Goal: Task Accomplishment & Management: Use online tool/utility

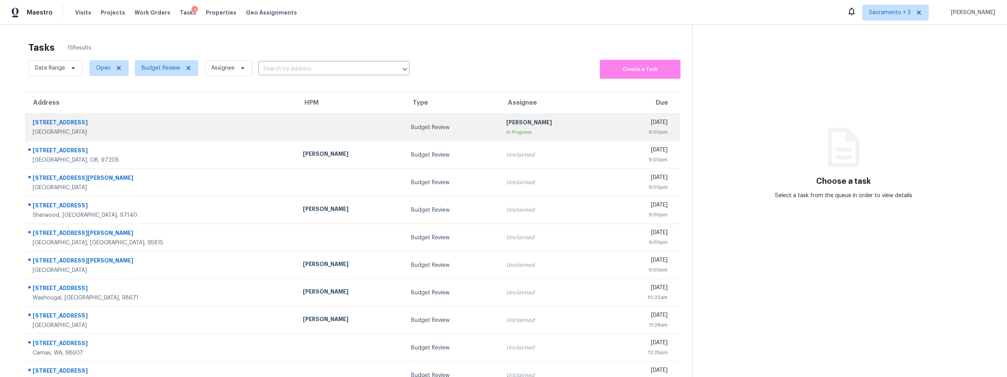
click at [87, 130] on div "Livermore, CA, 94550" at bounding box center [162, 132] width 258 height 8
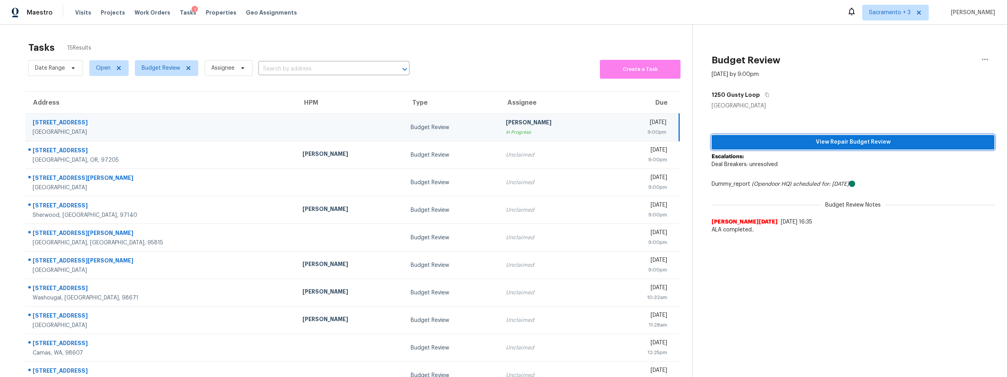
click at [781, 135] on button "View Repair Budget Review" at bounding box center [852, 142] width 283 height 15
click at [0, 0] on div "Maestro Visits Projects Work Orders Tasks 1 Properties Geo Assignments Sacramen…" at bounding box center [503, 188] width 1007 height 377
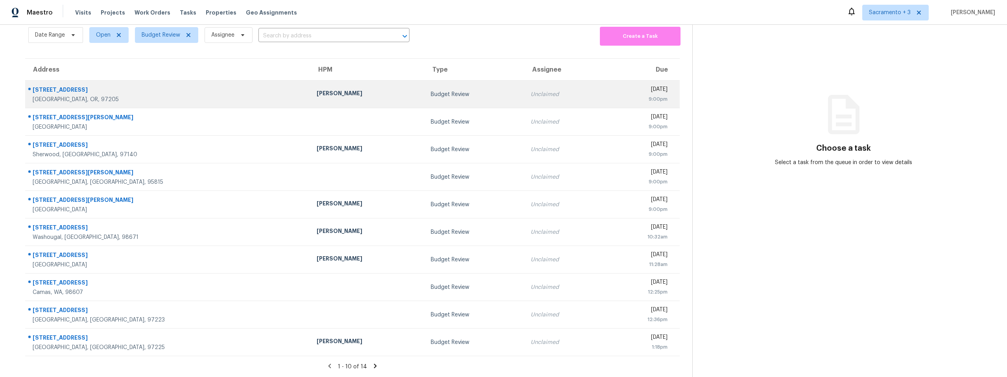
scroll to position [36, 0]
click at [69, 99] on div "Portland, OR, 97205" at bounding box center [168, 100] width 271 height 8
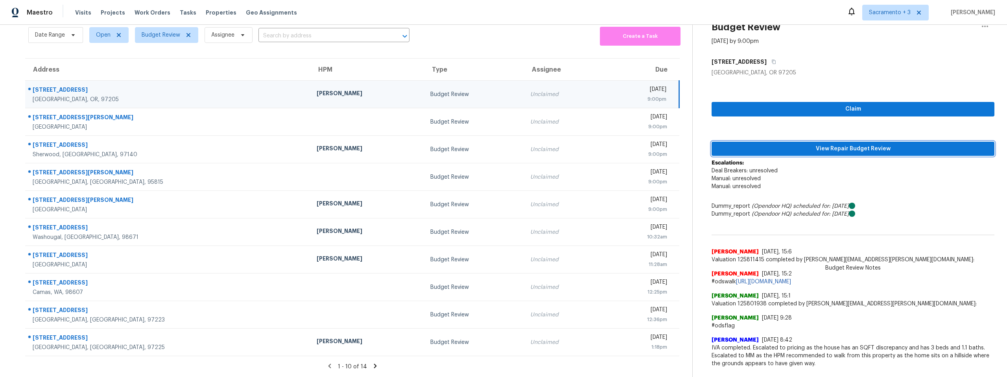
click at [841, 145] on span "View Repair Budget Review" at bounding box center [853, 149] width 270 height 10
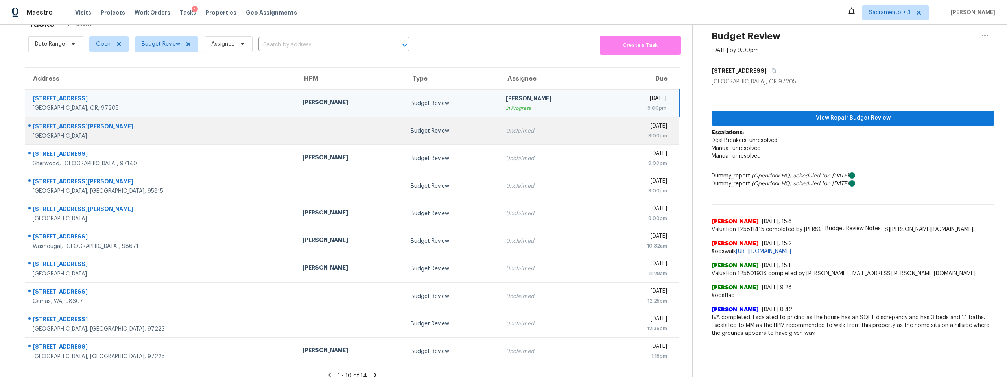
scroll to position [0, 0]
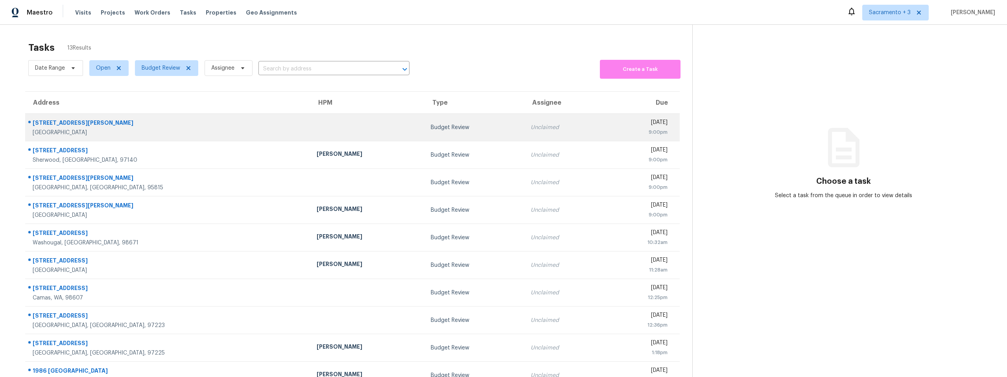
click at [77, 122] on div "[STREET_ADDRESS][PERSON_NAME]" at bounding box center [168, 124] width 271 height 10
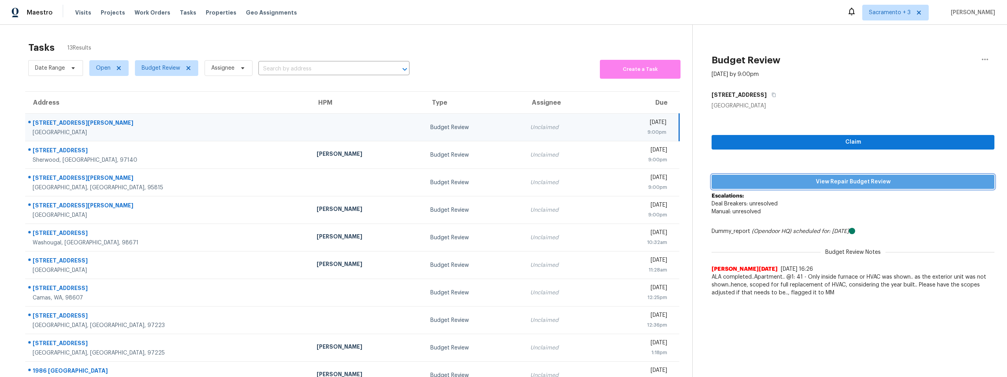
click at [826, 181] on span "View Repair Budget Review" at bounding box center [853, 182] width 270 height 10
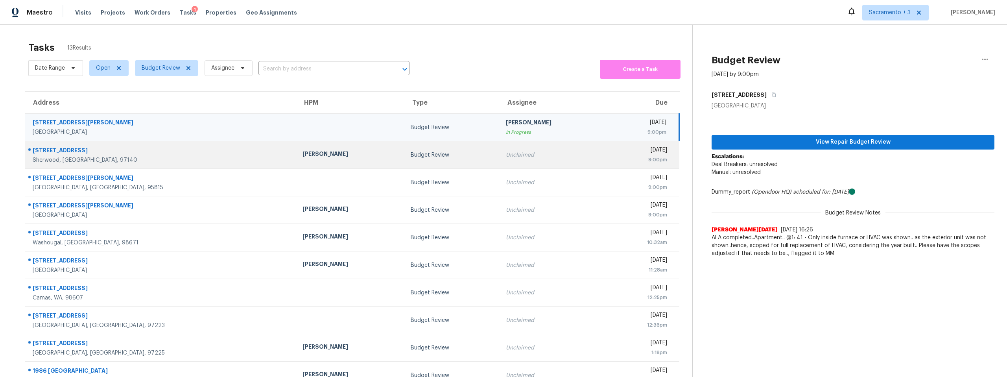
click at [613, 156] on div "9:00pm" at bounding box center [639, 160] width 53 height 8
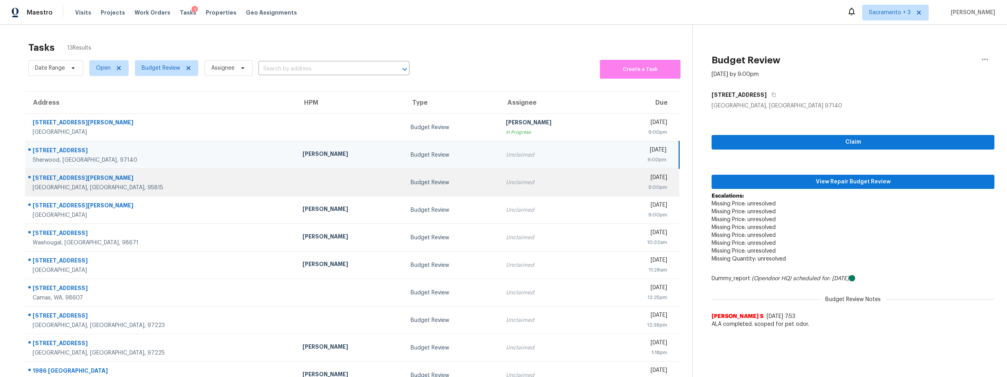
click at [613, 175] on div "[DATE]" at bounding box center [639, 178] width 53 height 10
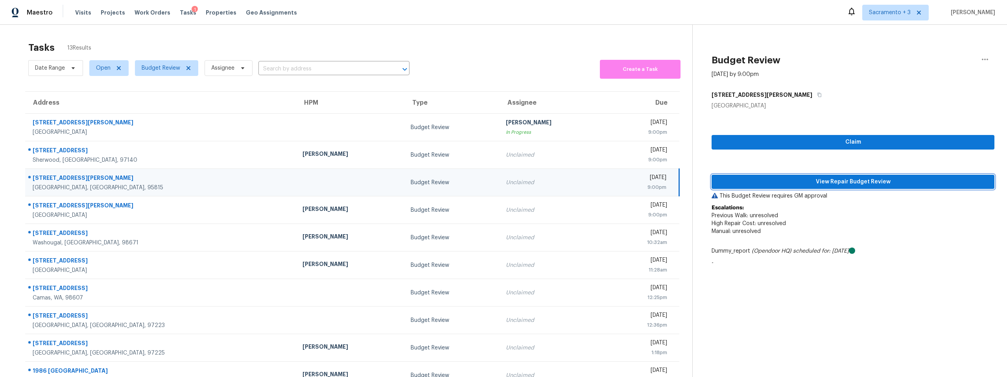
click at [876, 182] on span "View Repair Budget Review" at bounding box center [853, 182] width 270 height 10
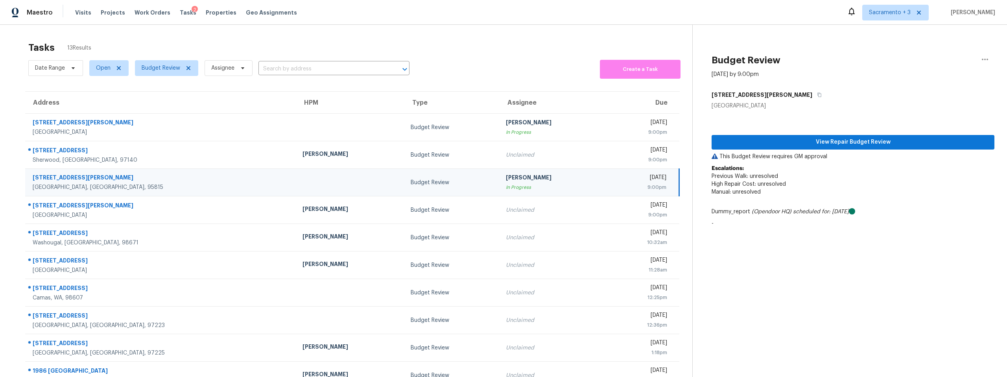
click at [57, 177] on div "2650 Norwood Ave" at bounding box center [161, 178] width 257 height 10
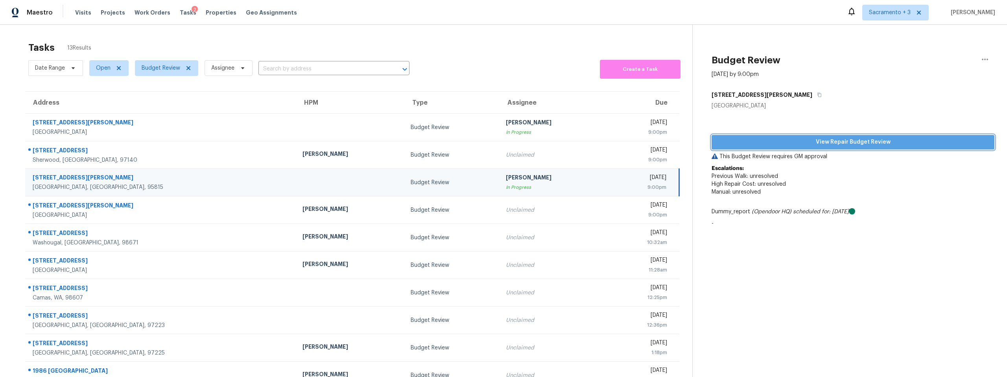
click at [818, 144] on span "View Repair Budget Review" at bounding box center [853, 142] width 270 height 10
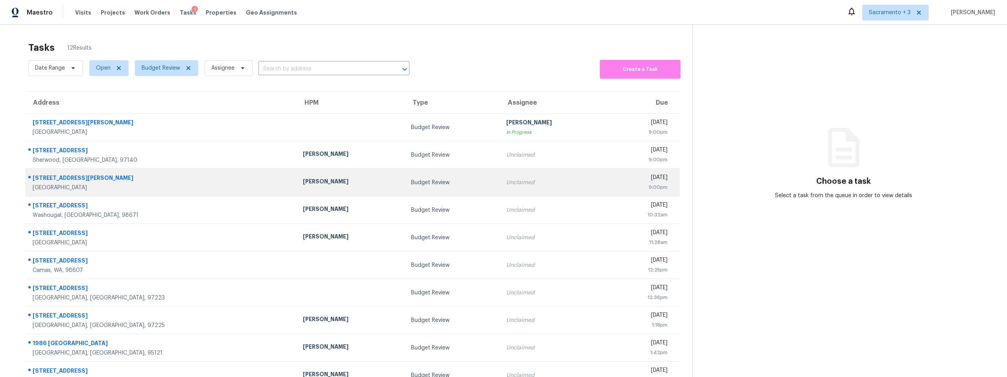
click at [51, 175] on div "[STREET_ADDRESS][PERSON_NAME]" at bounding box center [162, 179] width 258 height 10
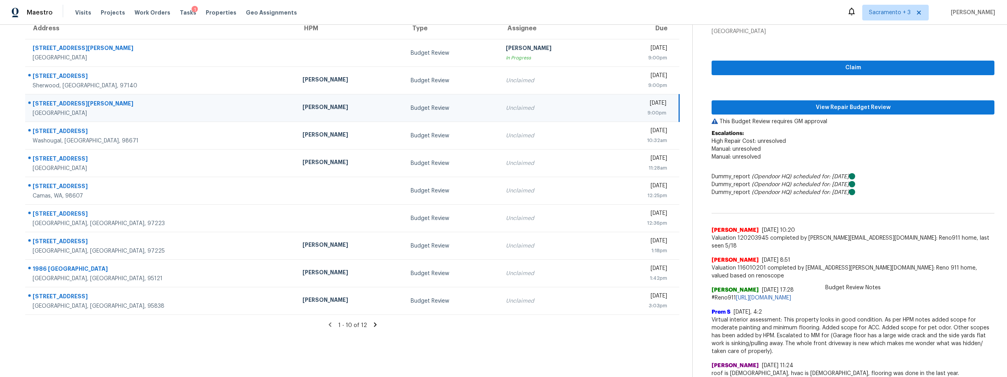
scroll to position [77, 0]
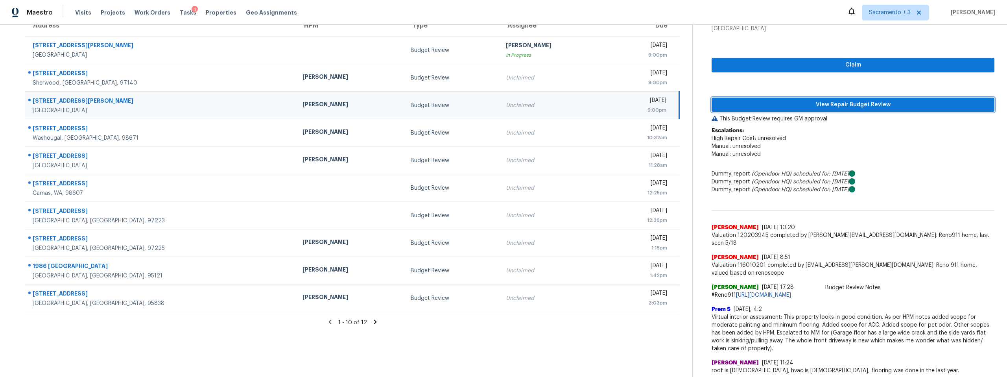
click at [796, 107] on span "View Repair Budget Review" at bounding box center [853, 105] width 270 height 10
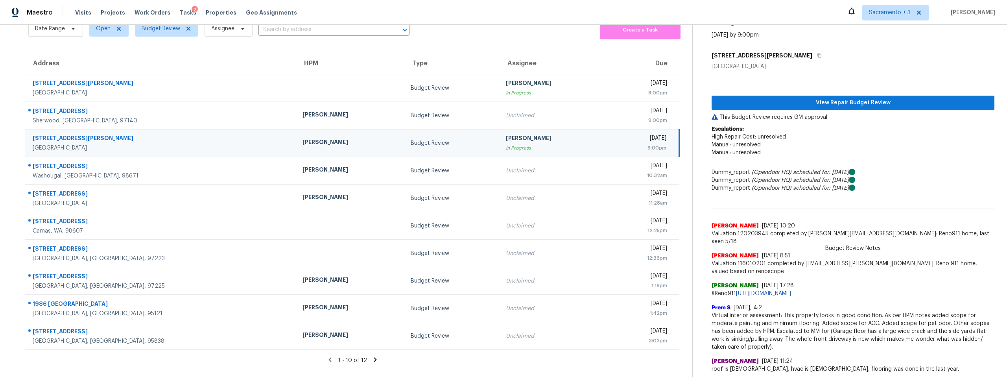
scroll to position [39, 0]
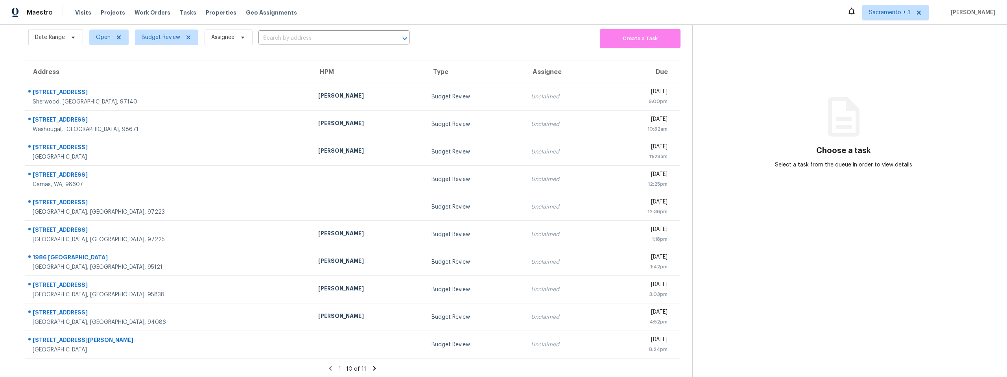
scroll to position [32, 0]
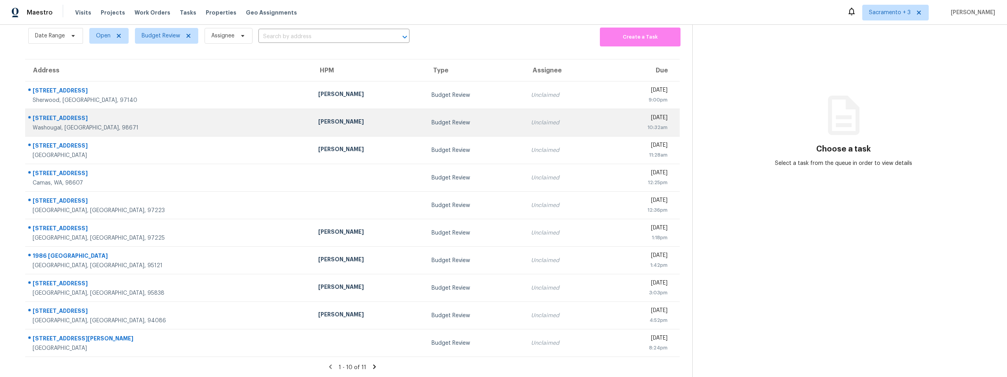
click at [81, 124] on div "Washougal, WA, 98671" at bounding box center [169, 128] width 273 height 8
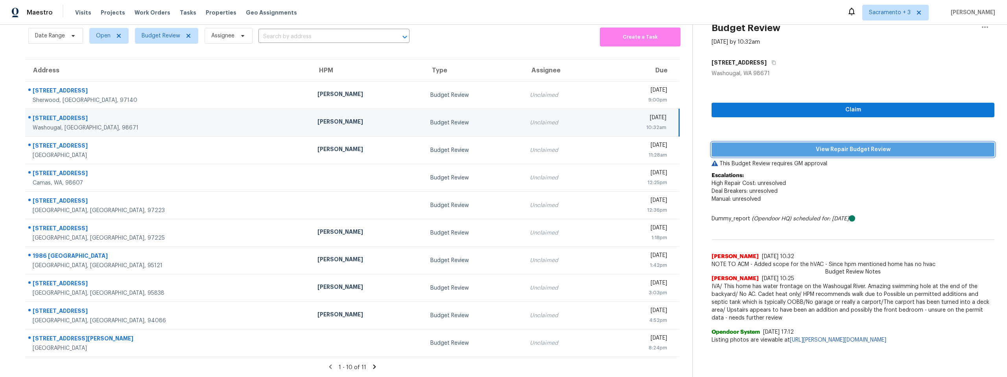
click at [852, 153] on span "View Repair Budget Review" at bounding box center [853, 150] width 270 height 10
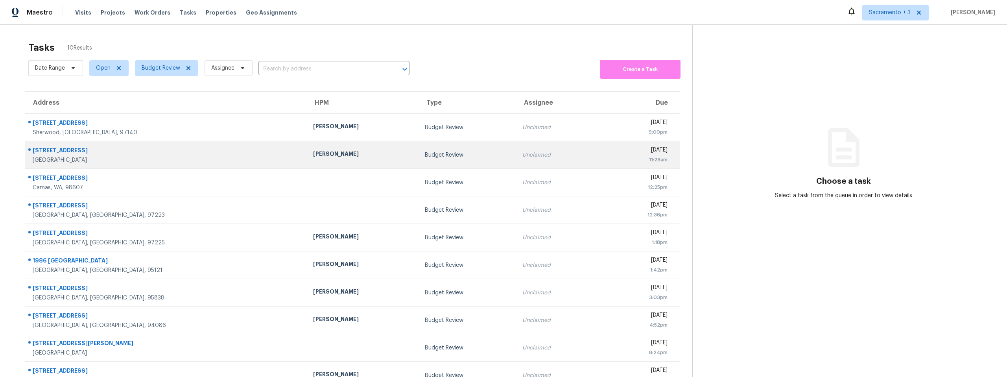
click at [83, 155] on div "[STREET_ADDRESS]" at bounding box center [167, 151] width 268 height 10
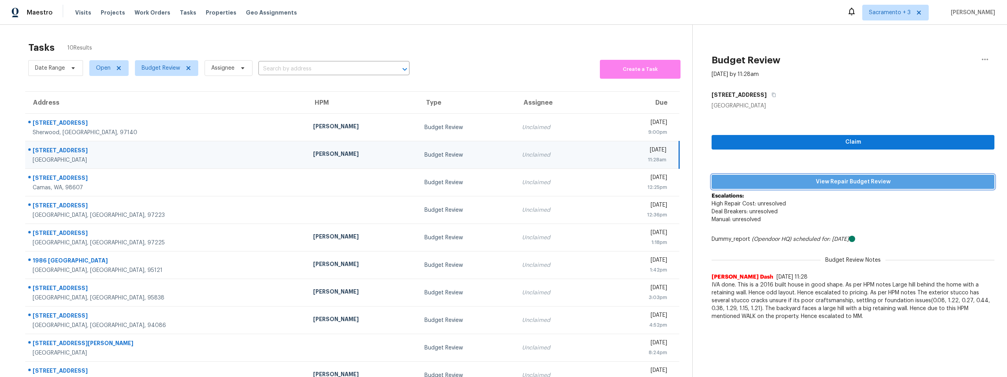
click at [854, 181] on span "View Repair Budget Review" at bounding box center [853, 182] width 270 height 10
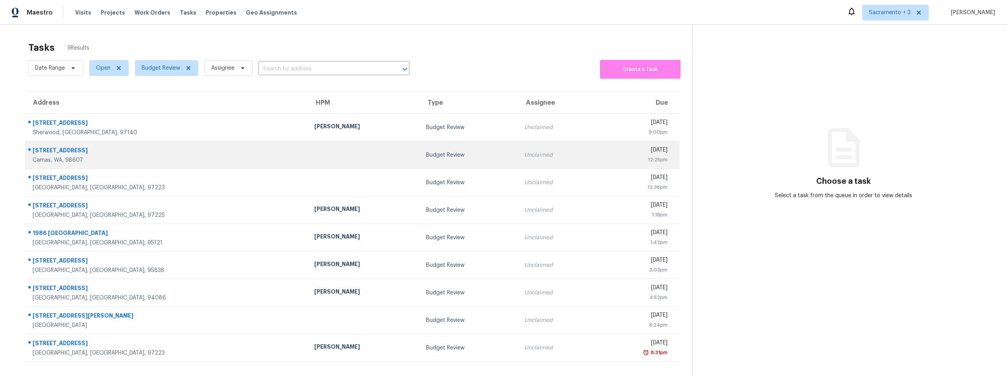
click at [87, 149] on div "[STREET_ADDRESS]" at bounding box center [167, 151] width 269 height 10
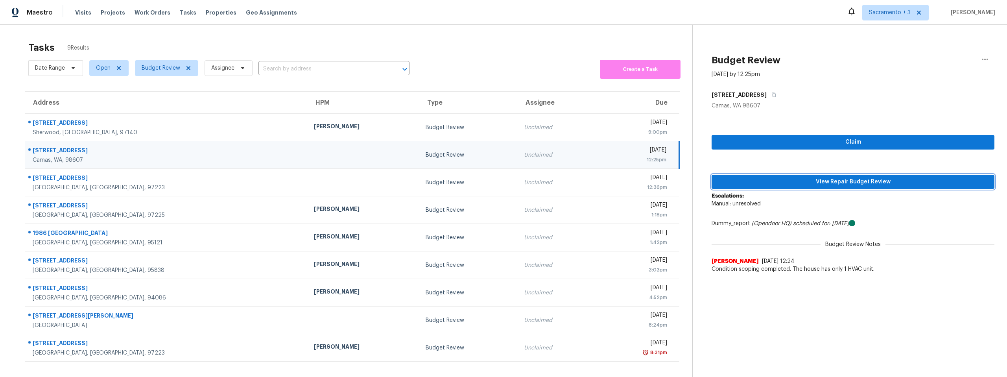
click at [823, 184] on span "View Repair Budget Review" at bounding box center [853, 182] width 270 height 10
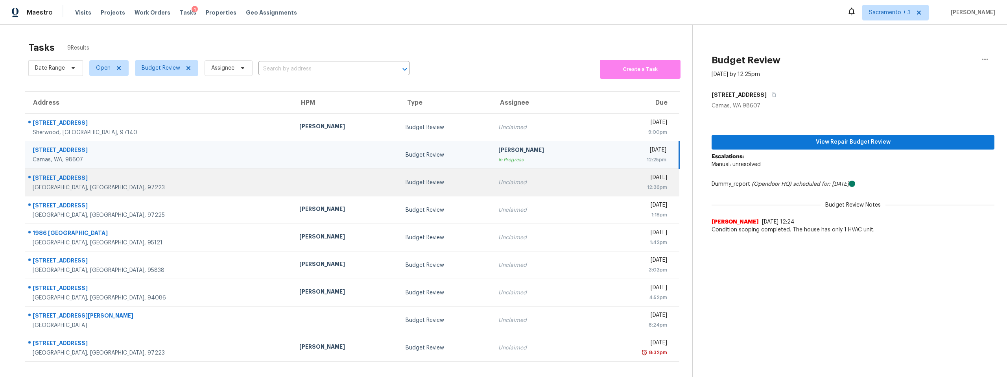
click at [293, 176] on td at bounding box center [346, 183] width 106 height 28
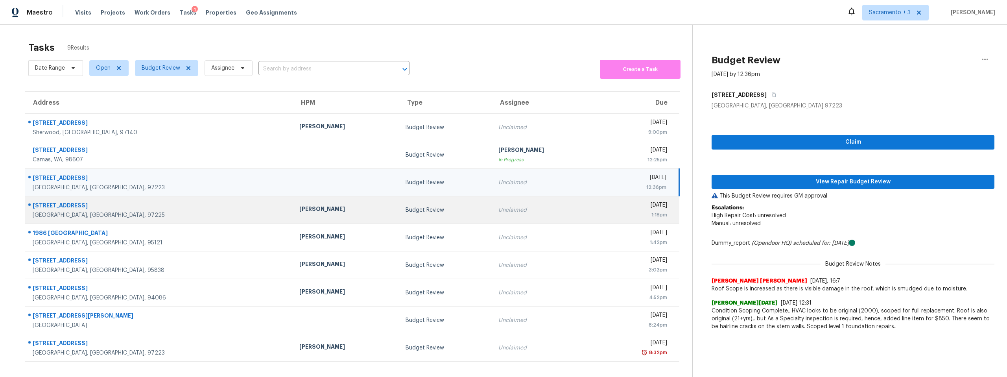
click at [299, 205] on div "[PERSON_NAME]" at bounding box center [345, 210] width 93 height 10
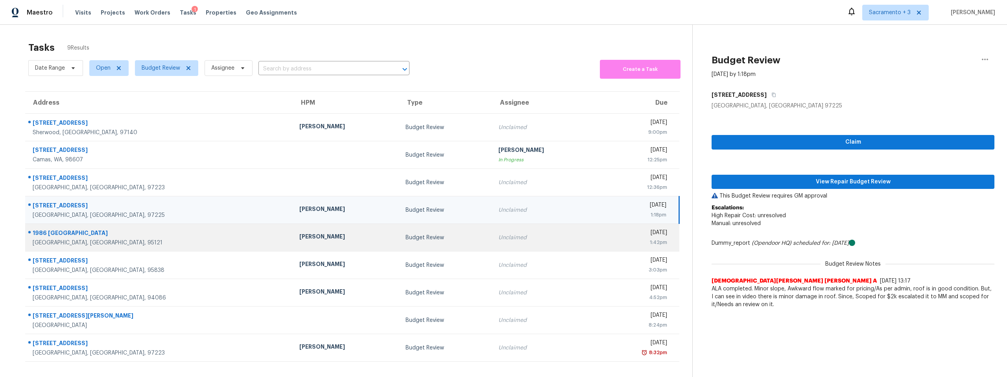
click at [299, 241] on div "Adam Clark" at bounding box center [345, 237] width 93 height 10
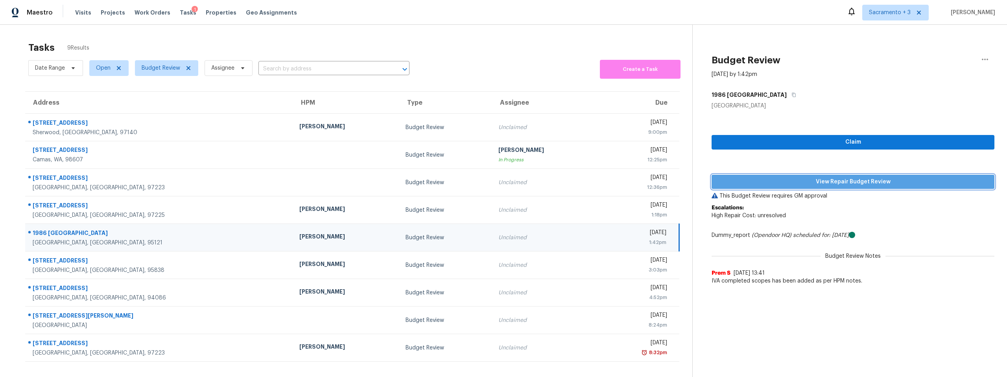
click at [821, 185] on span "View Repair Budget Review" at bounding box center [853, 182] width 270 height 10
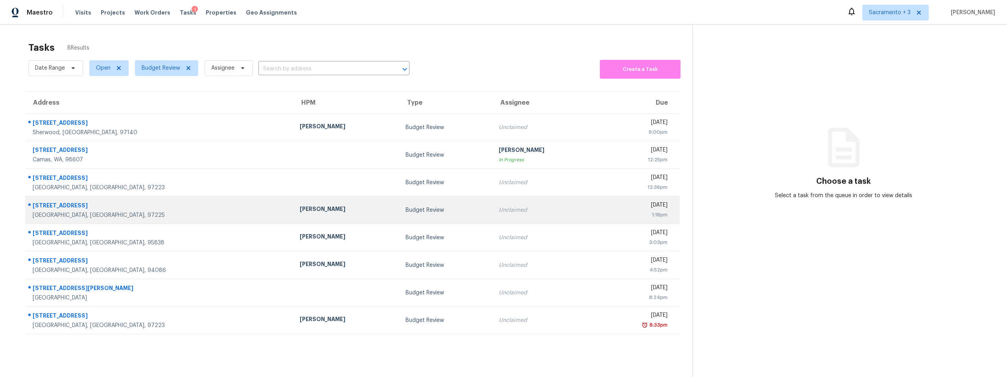
click at [109, 208] on div "[STREET_ADDRESS]" at bounding box center [160, 206] width 254 height 10
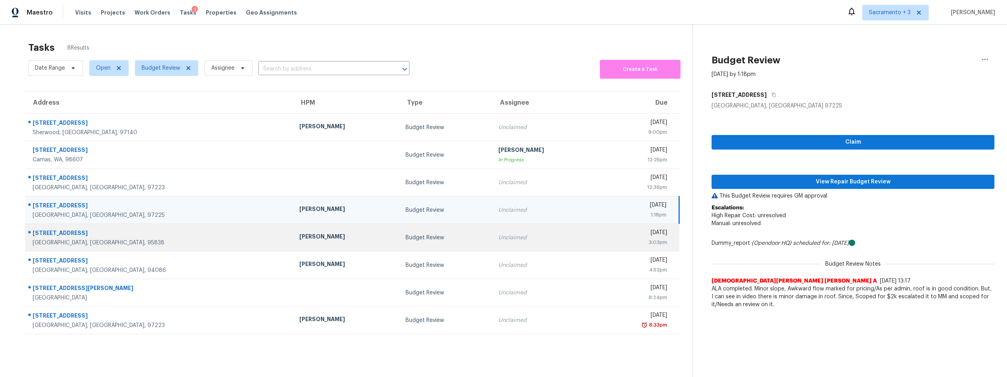
click at [109, 232] on div "[STREET_ADDRESS]" at bounding box center [160, 234] width 254 height 10
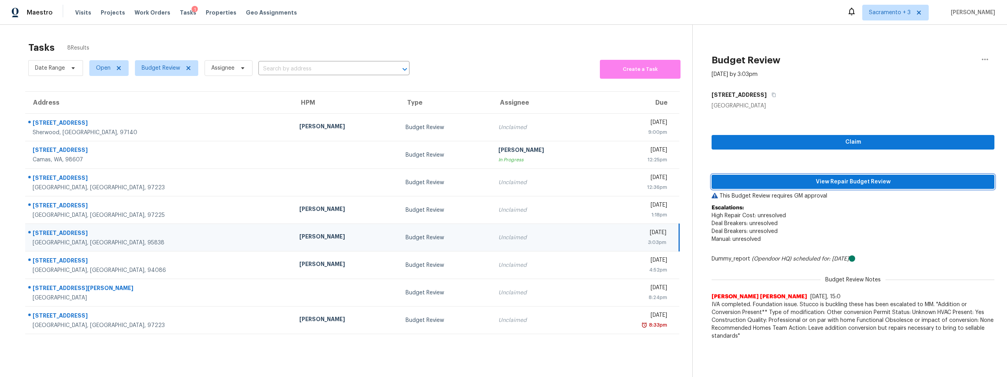
click at [849, 181] on span "View Repair Budget Review" at bounding box center [853, 182] width 270 height 10
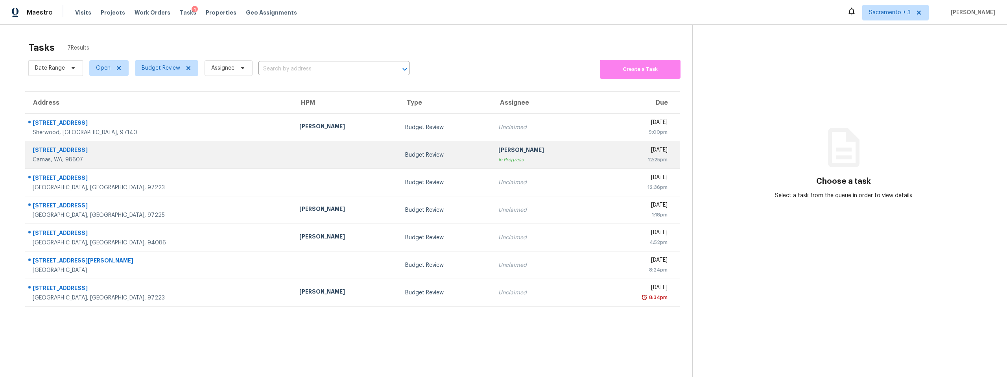
click at [99, 157] on div "Camas, WA, 98607" at bounding box center [160, 160] width 254 height 8
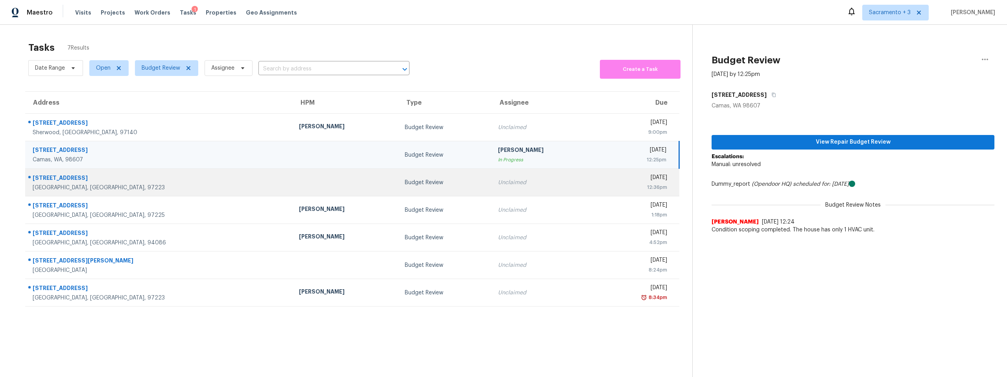
click at [101, 193] on td "12393 SW 114th Ter Portland, OR, 97223" at bounding box center [158, 183] width 267 height 28
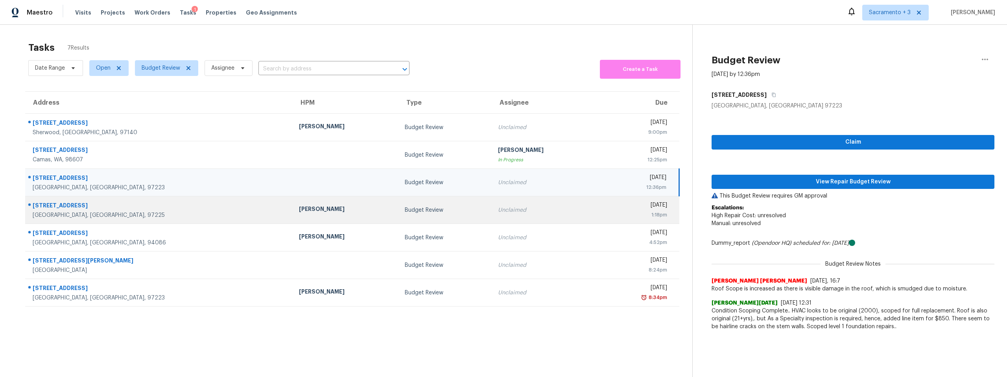
click at [105, 205] on div "[STREET_ADDRESS]" at bounding box center [160, 206] width 254 height 10
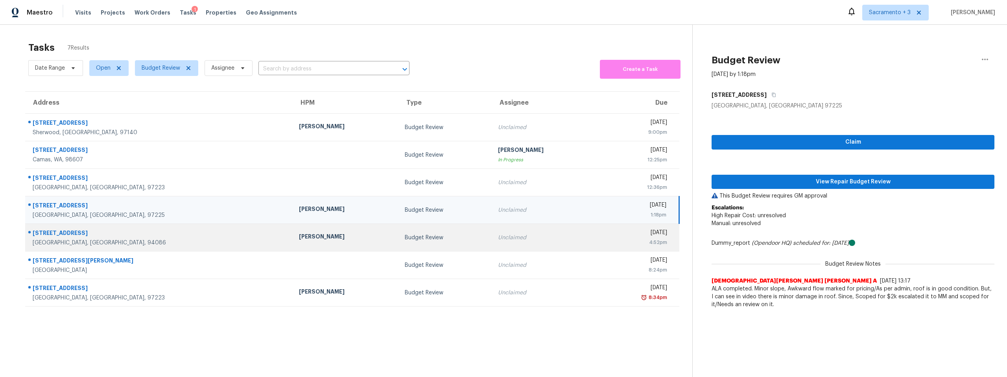
click at [103, 236] on div "212 Red Oak Dr E Apt A" at bounding box center [160, 234] width 254 height 10
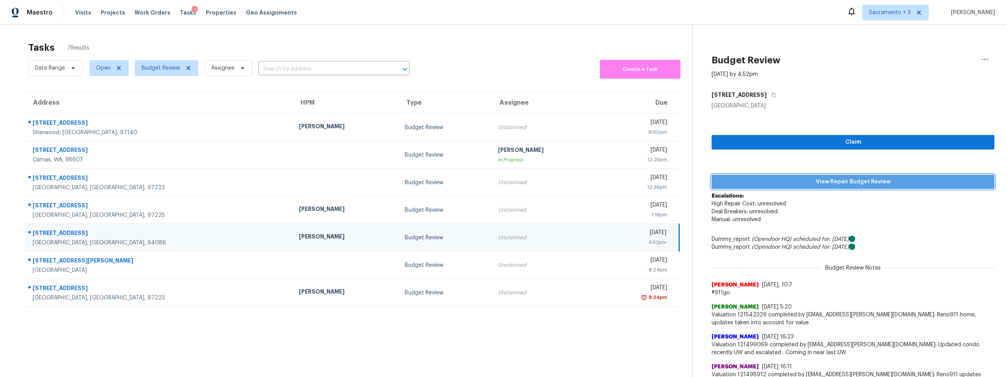
click at [808, 180] on span "View Repair Budget Review" at bounding box center [853, 182] width 270 height 10
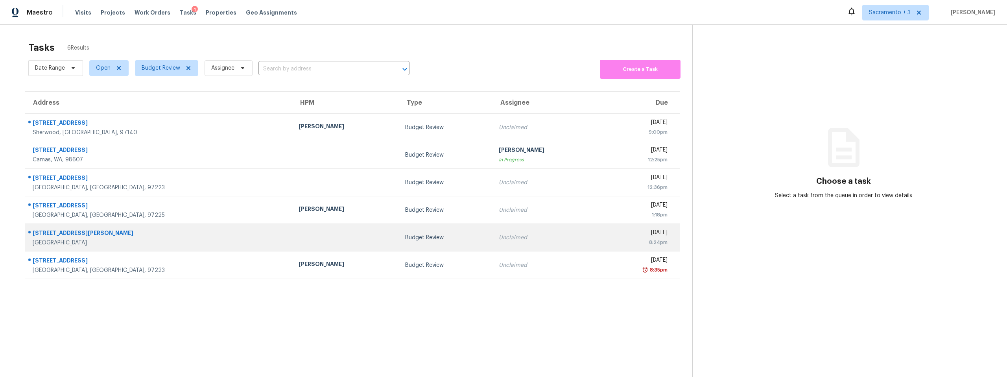
click at [113, 241] on div "[GEOGRAPHIC_DATA]" at bounding box center [159, 243] width 253 height 8
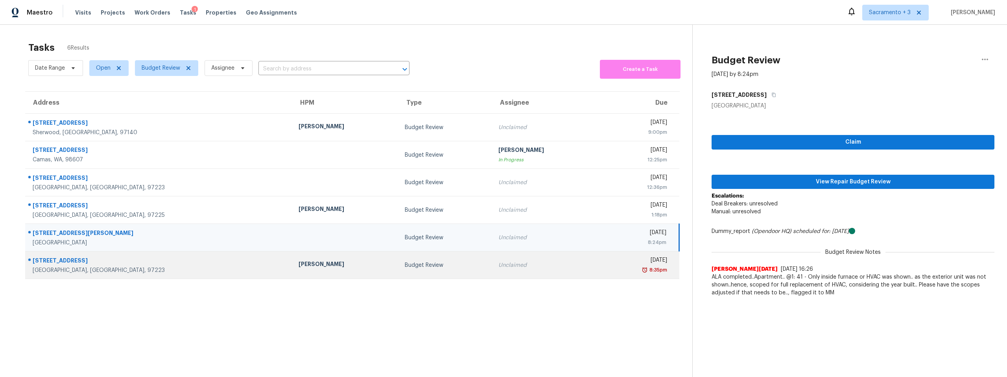
click at [113, 263] on div "[STREET_ADDRESS]" at bounding box center [159, 261] width 253 height 10
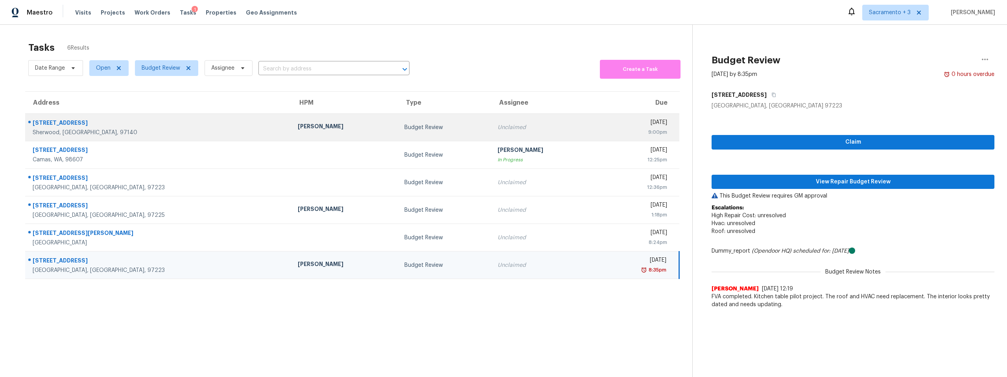
click at [88, 134] on div "Sherwood, [GEOGRAPHIC_DATA], 97140" at bounding box center [159, 133] width 252 height 8
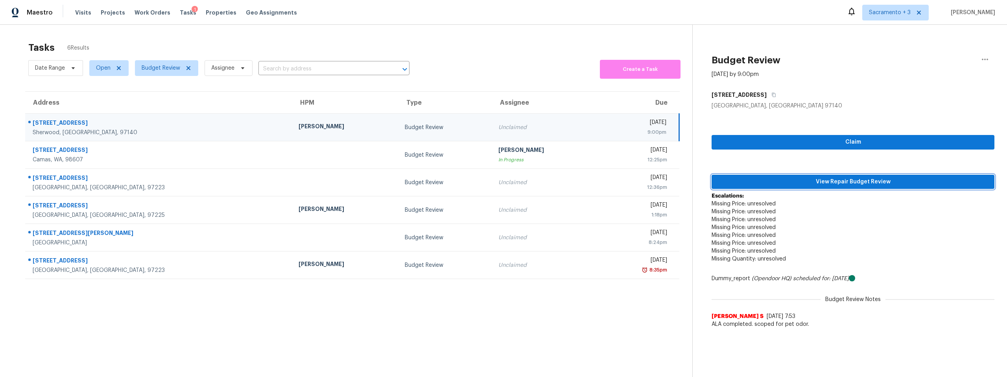
click at [828, 183] on span "View Repair Budget Review" at bounding box center [853, 182] width 270 height 10
